Goal: Find specific page/section: Find specific page/section

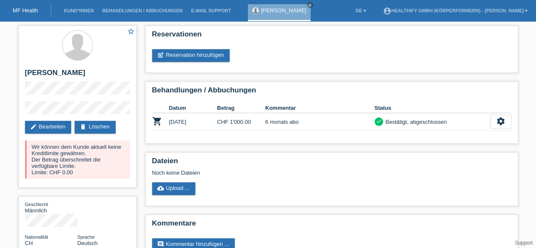
click at [18, 7] on link "MF Health" at bounding box center [25, 10] width 25 height 6
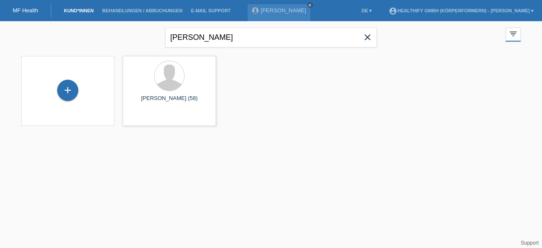
click at [369, 37] on icon "close" at bounding box center [368, 37] width 10 height 10
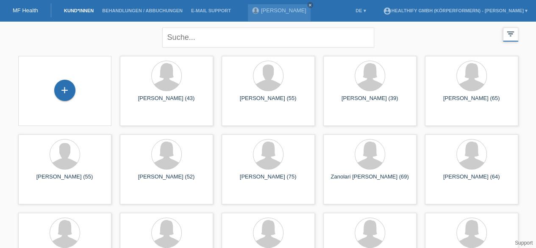
click at [510, 33] on icon "filter_list" at bounding box center [510, 33] width 9 height 9
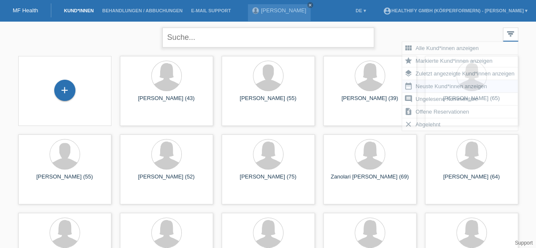
click at [275, 36] on input "text" at bounding box center [268, 38] width 212 height 20
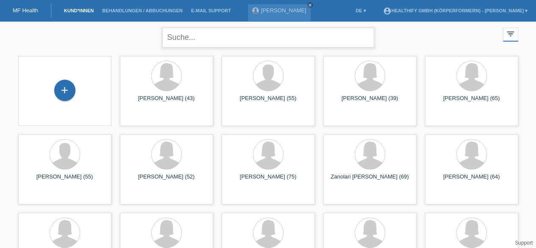
click at [275, 36] on input "text" at bounding box center [268, 38] width 212 height 20
type input "pally"
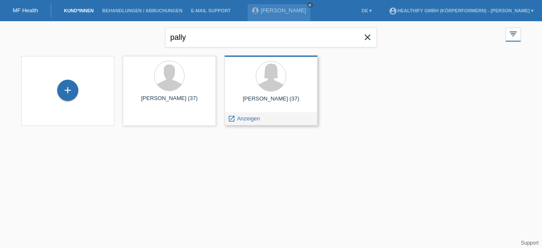
click at [246, 100] on div "Eveline Pally (37)" at bounding box center [271, 102] width 80 height 14
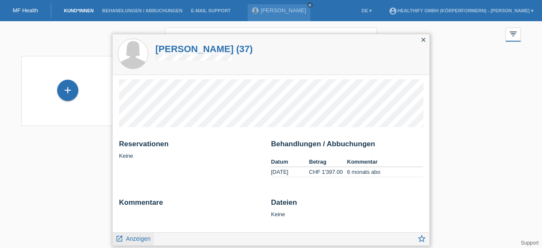
click at [120, 237] on icon "launch" at bounding box center [120, 239] width 8 height 8
